Goal: Information Seeking & Learning: Learn about a topic

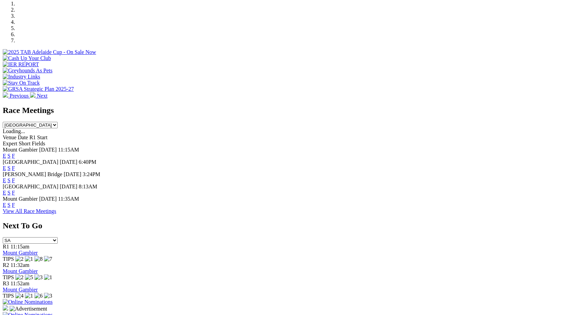
scroll to position [217, 0]
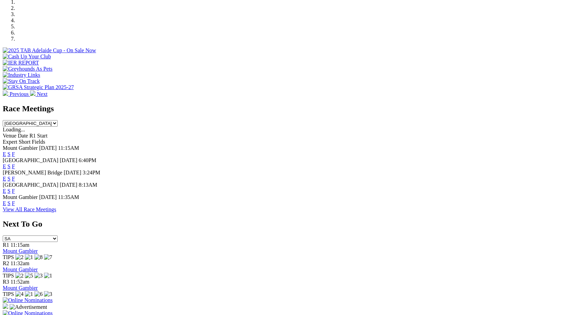
click at [15, 188] on link "F" at bounding box center [13, 191] width 3 height 6
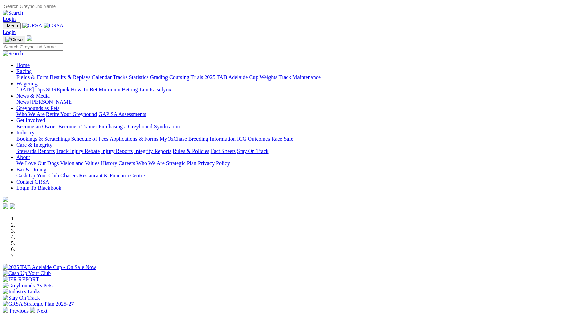
scroll to position [159, 0]
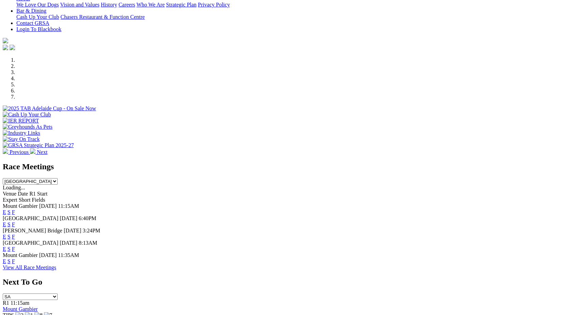
click at [15, 221] on link "F" at bounding box center [13, 224] width 3 height 6
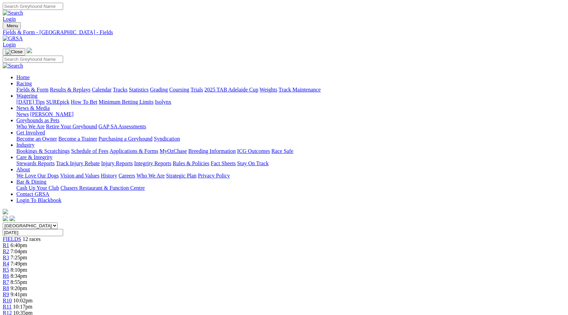
click at [40, 87] on link "Fields & Form" at bounding box center [32, 90] width 32 height 6
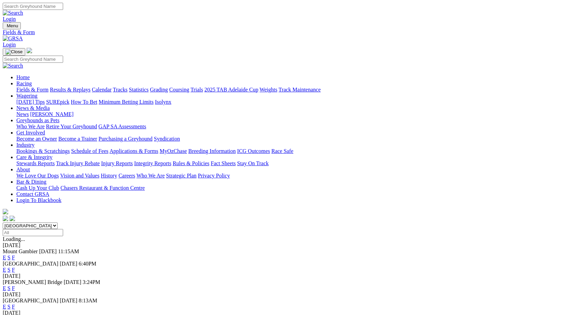
click at [15, 304] on link "F" at bounding box center [13, 307] width 3 height 6
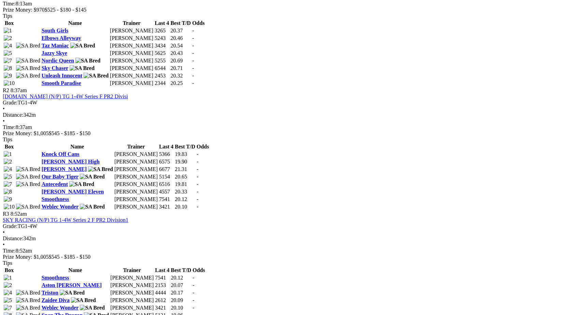
scroll to position [383, 0]
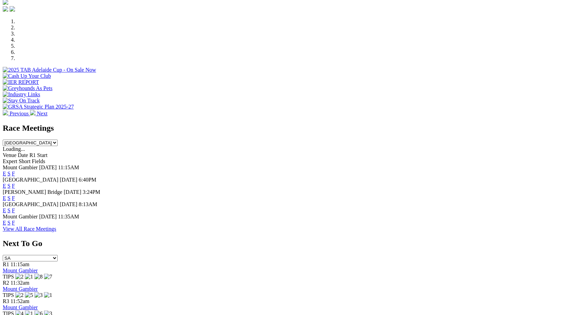
scroll to position [199, 0]
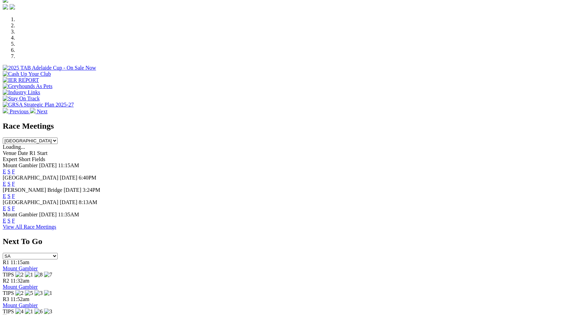
click at [15, 218] on link "F" at bounding box center [13, 221] width 3 height 6
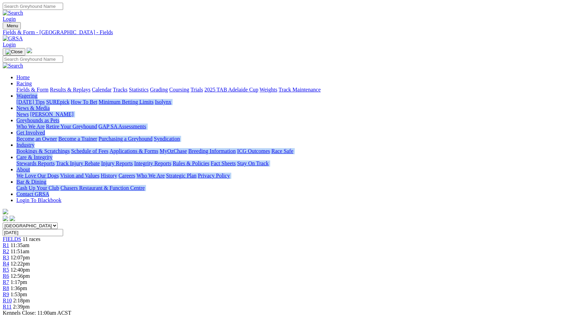
drag, startPoint x: 567, startPoint y: 46, endPoint x: 570, endPoint y: 57, distance: 11.8
click at [41, 87] on link "Fields & Form" at bounding box center [32, 90] width 32 height 6
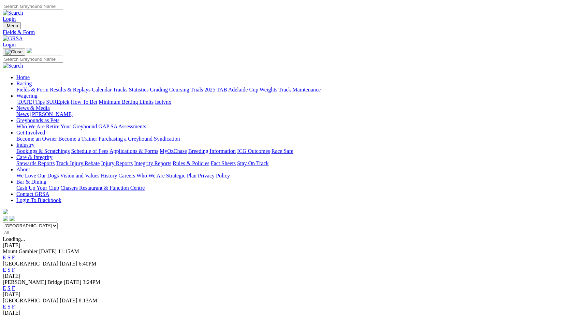
click at [15, 267] on link "F" at bounding box center [13, 270] width 3 height 6
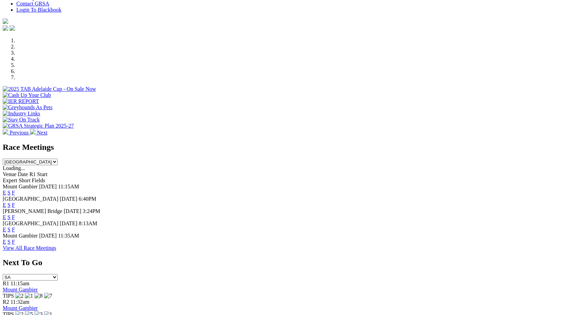
scroll to position [180, 0]
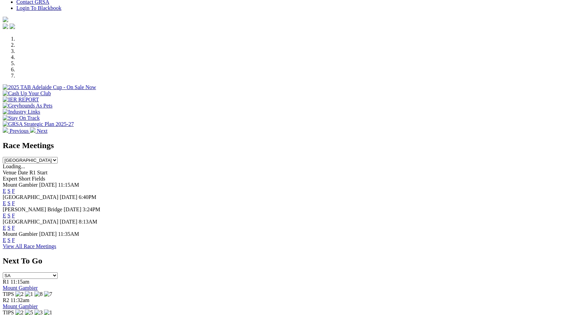
click at [15, 225] on link "F" at bounding box center [13, 228] width 3 height 6
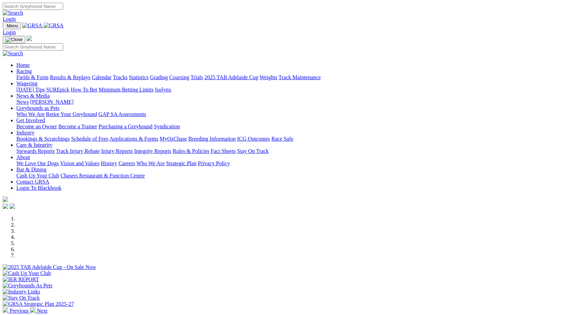
scroll to position [204, 0]
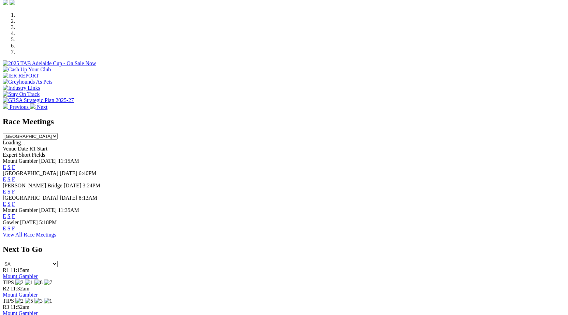
click at [15, 227] on link "F" at bounding box center [13, 229] width 3 height 6
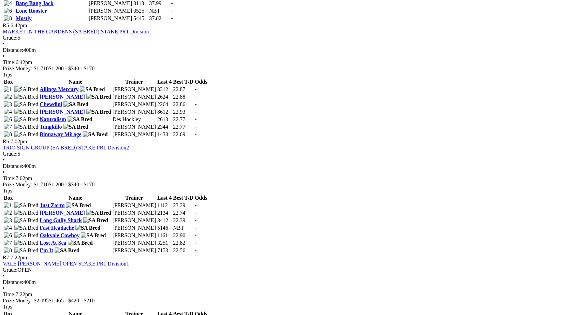
scroll to position [739, 0]
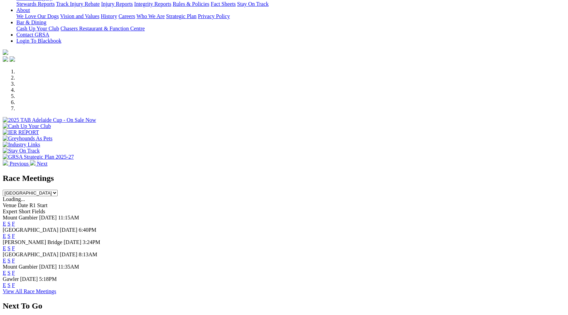
scroll to position [145, 0]
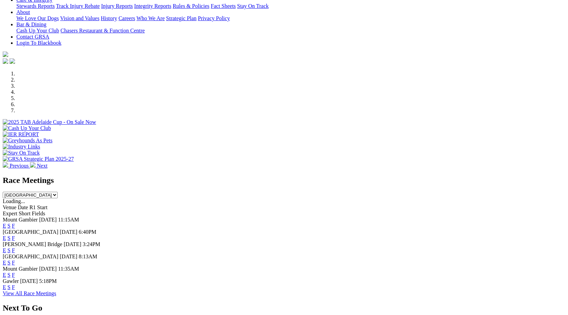
click at [15, 260] on link "F" at bounding box center [13, 263] width 3 height 6
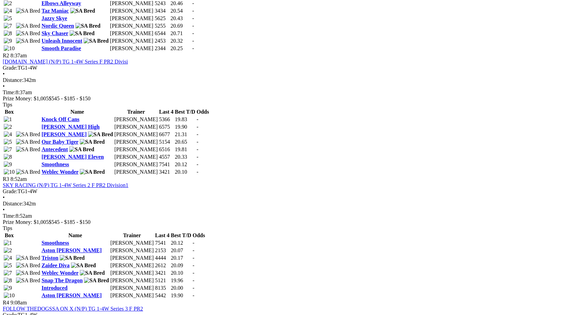
scroll to position [287, 0]
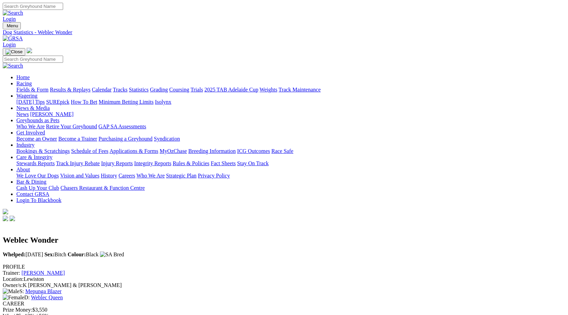
click at [65, 270] on link "[PERSON_NAME]" at bounding box center [42, 273] width 43 height 6
